Goal: Task Accomplishment & Management: Use online tool/utility

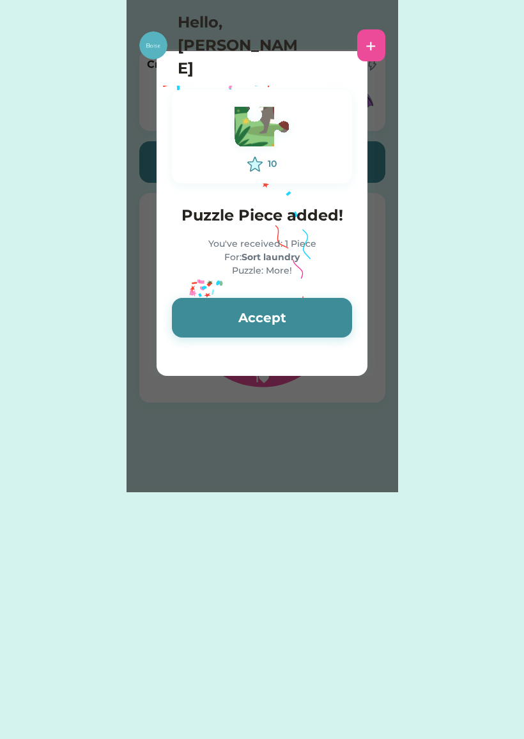
click at [214, 323] on button "Accept" at bounding box center [262, 318] width 180 height 40
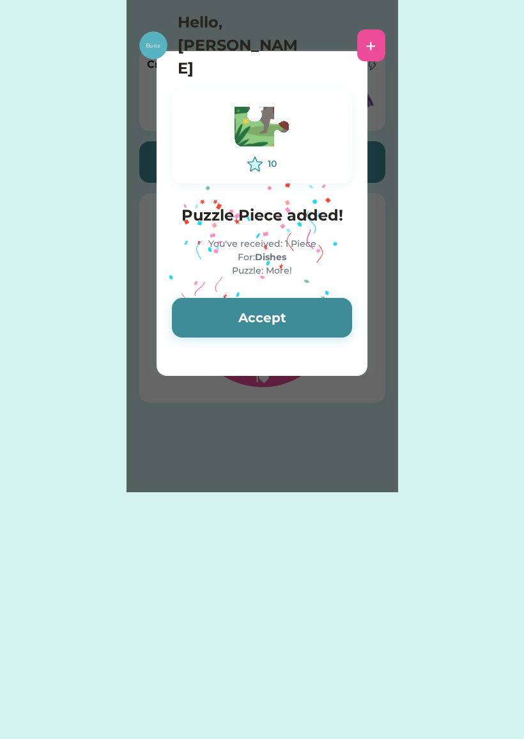
click at [205, 316] on button "Accept" at bounding box center [262, 318] width 180 height 40
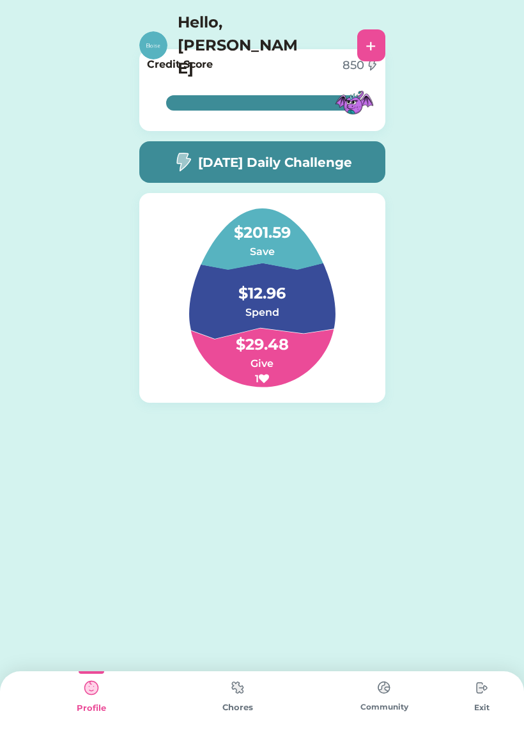
click at [249, 685] on img at bounding box center [238, 687] width 26 height 25
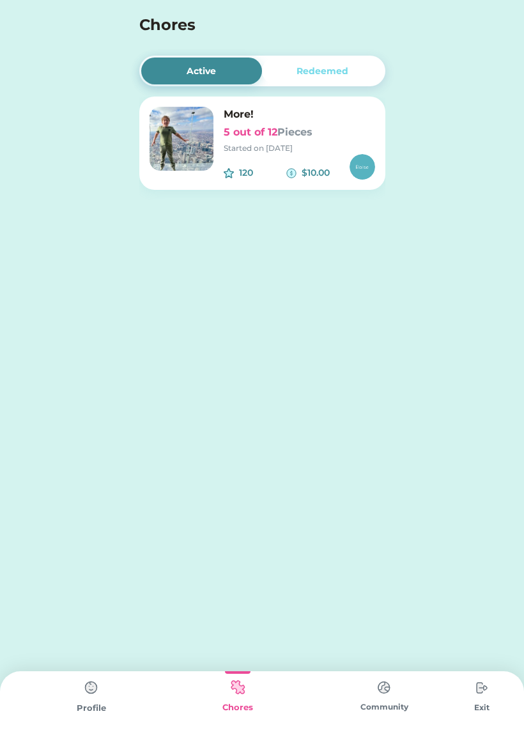
click at [283, 153] on div "Started on [DATE]" at bounding box center [300, 149] width 152 height 12
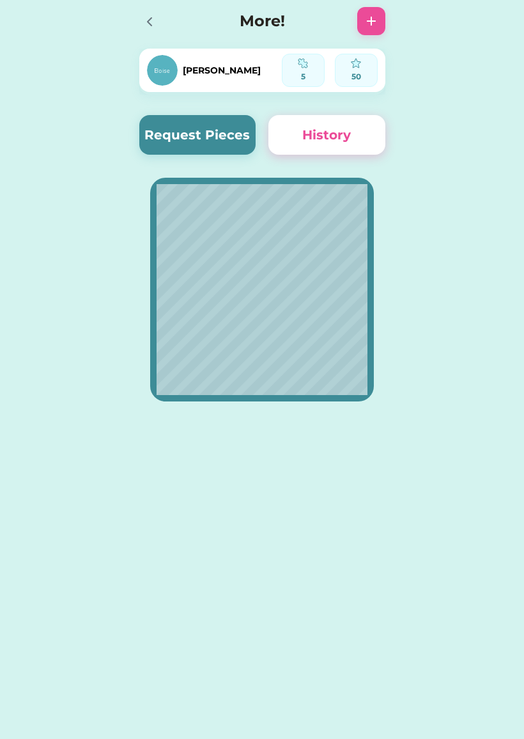
click at [178, 138] on button "Request Pieces" at bounding box center [197, 135] width 117 height 40
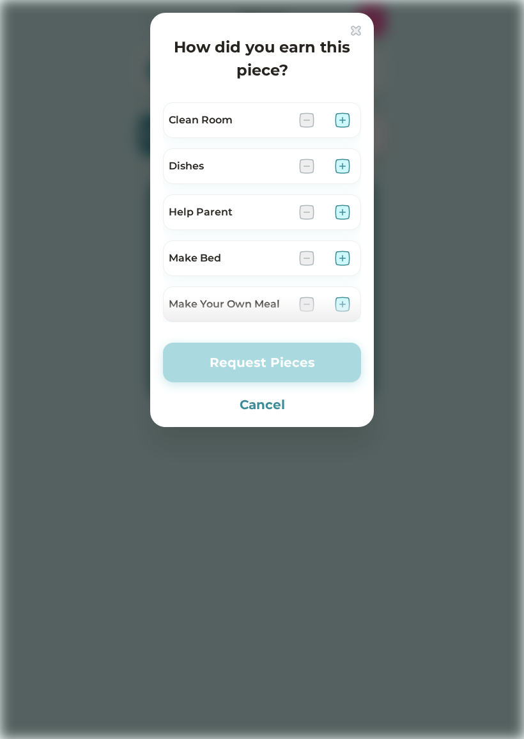
click at [341, 166] on img at bounding box center [342, 166] width 15 height 15
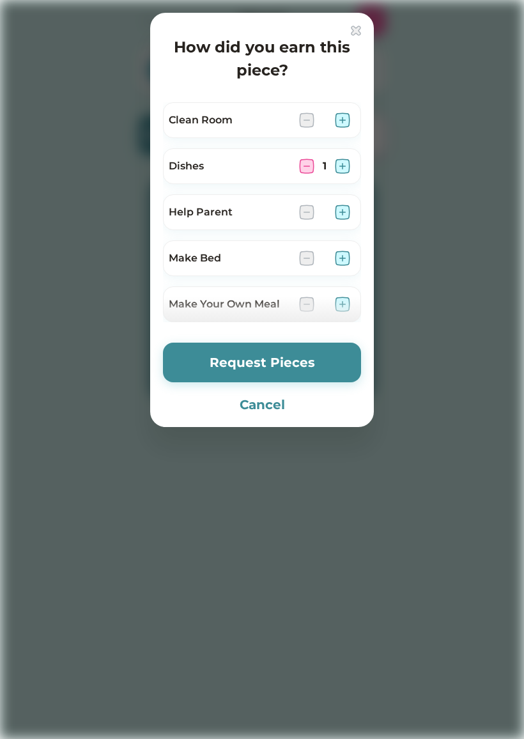
click at [280, 361] on button "Request Pieces" at bounding box center [262, 363] width 198 height 40
